Goal: Transaction & Acquisition: Register for event/course

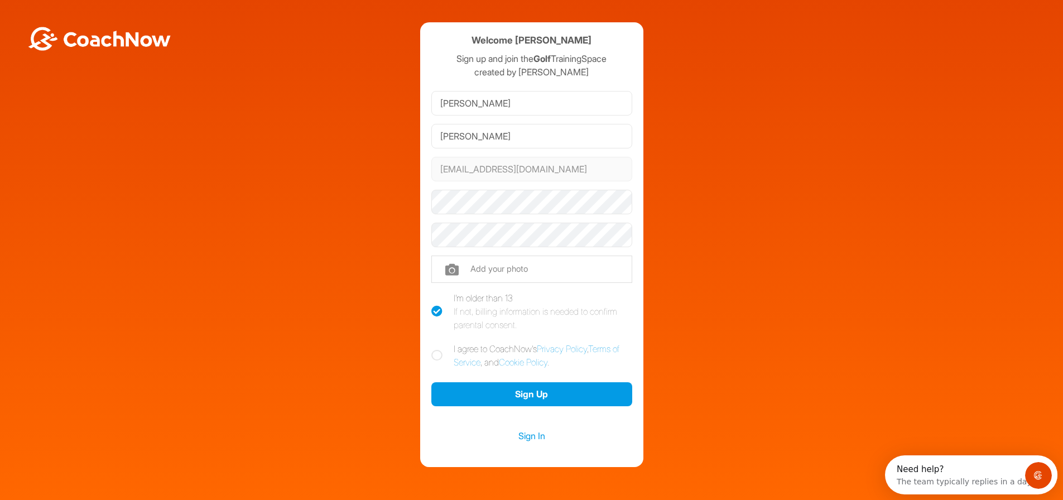
click at [436, 353] on icon at bounding box center [436, 355] width 11 height 11
click at [436, 349] on input "I agree to CoachNow's Privacy Policy , Terms of Service , and Cookie Policy ." at bounding box center [434, 345] width 7 height 7
checkbox input "true"
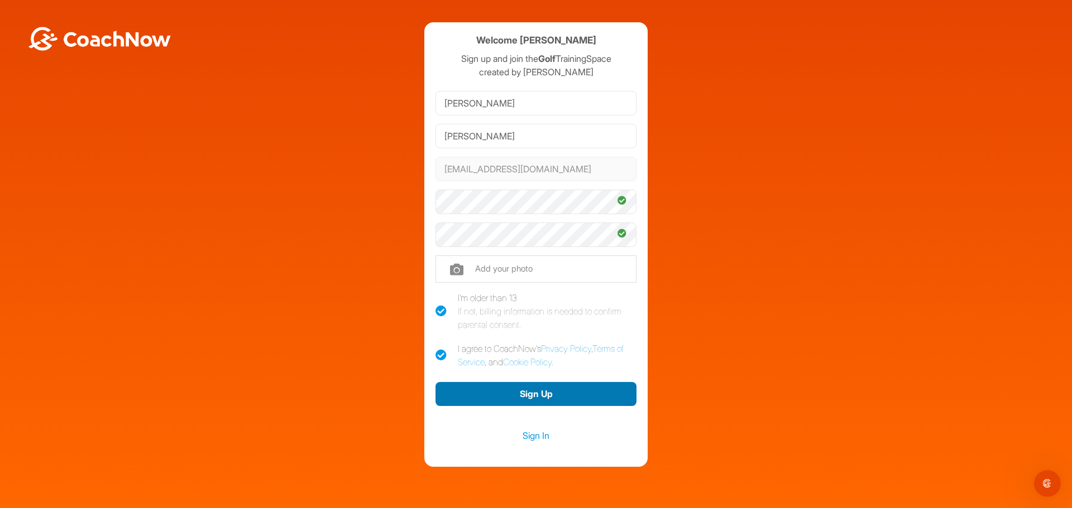
click at [540, 395] on button "Sign Up" at bounding box center [535, 394] width 201 height 24
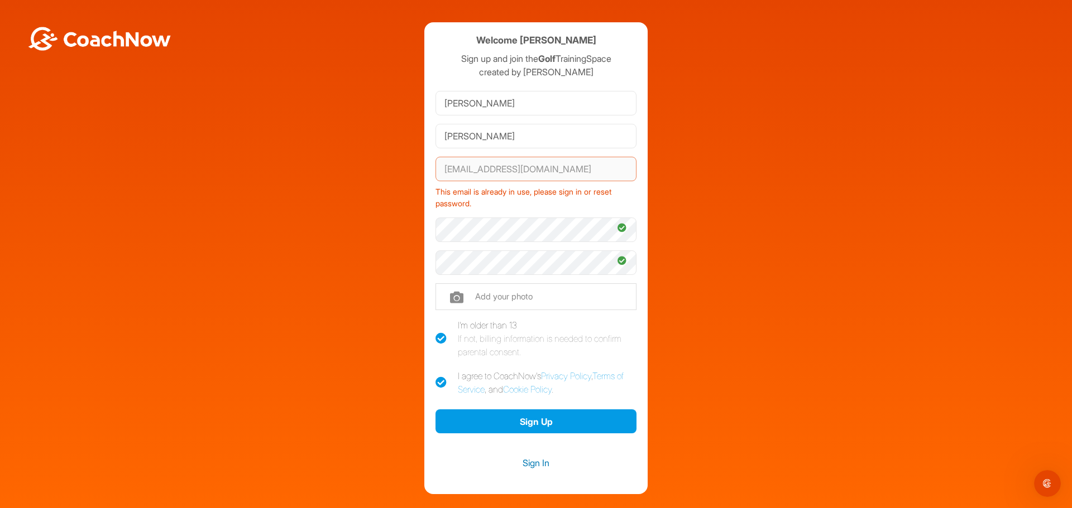
click at [535, 460] on link "Sign In" at bounding box center [535, 463] width 201 height 15
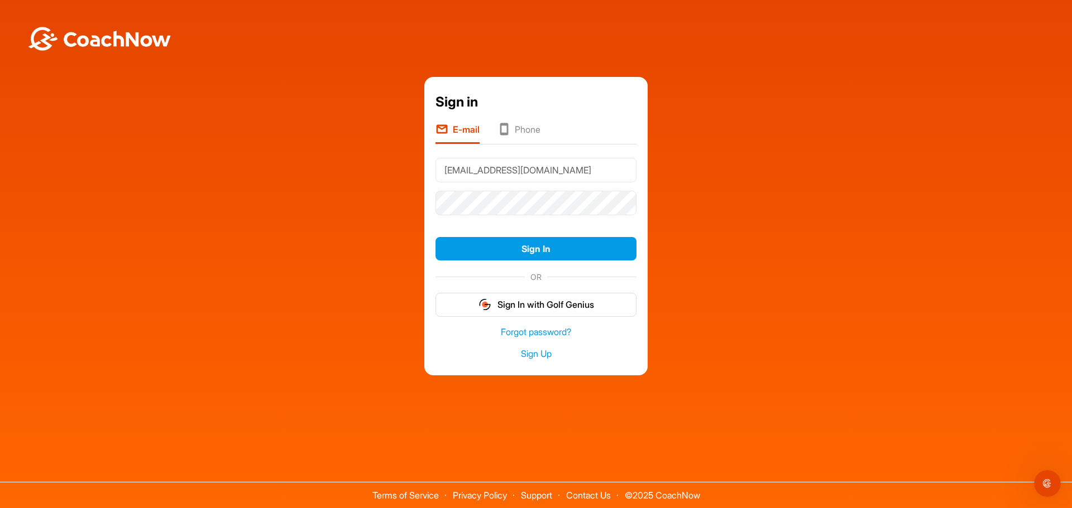
type input "bscheive@gmail.com"
click at [550, 248] on button "Sign In" at bounding box center [535, 249] width 201 height 24
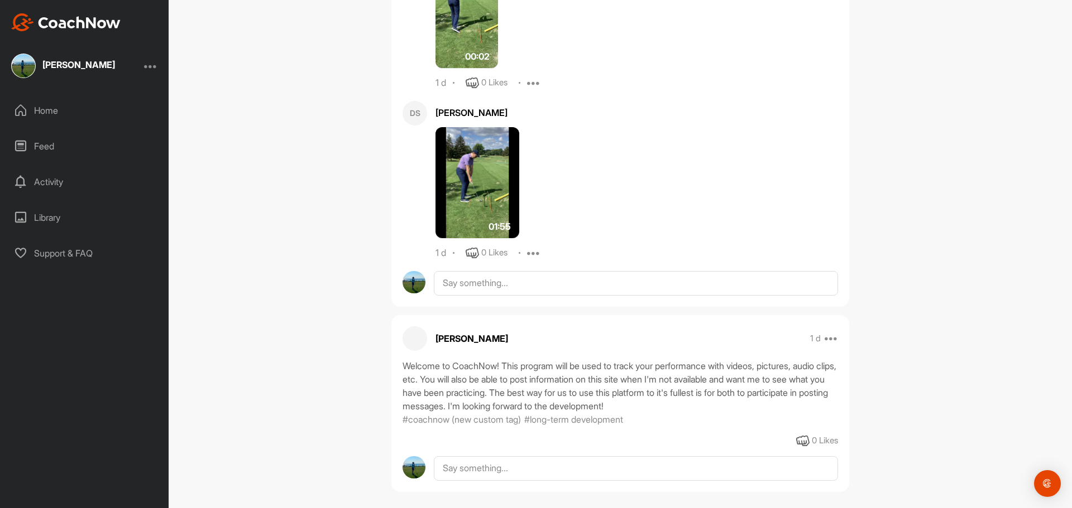
scroll to position [832, 0]
